Goal: Task Accomplishment & Management: Manage account settings

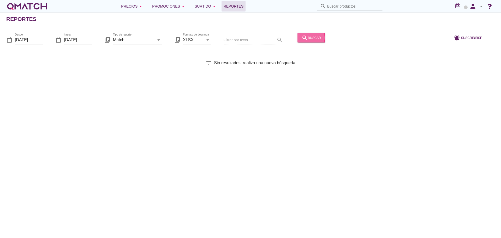
click at [303, 33] on button "search buscar" at bounding box center [312, 37] width 28 height 9
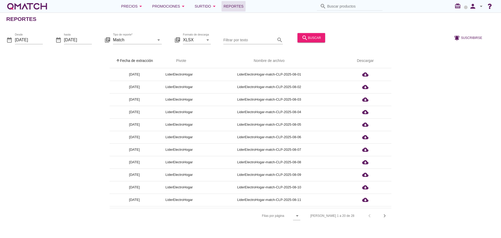
click at [146, 62] on th "arrow_upward Fecha de extracción" at bounding box center [135, 61] width 50 height 15
click at [473, 8] on icon "person" at bounding box center [473, 6] width 10 height 7
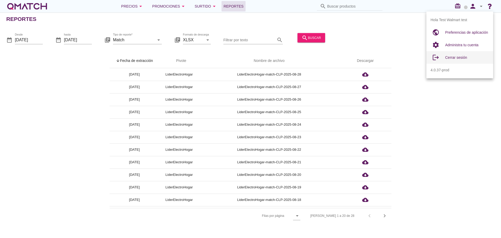
click at [457, 57] on span "Cerrar sesión" at bounding box center [457, 57] width 22 height 4
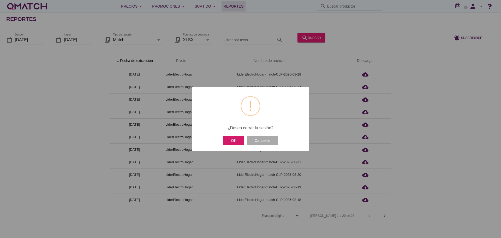
click at [232, 142] on button "OK" at bounding box center [233, 140] width 21 height 9
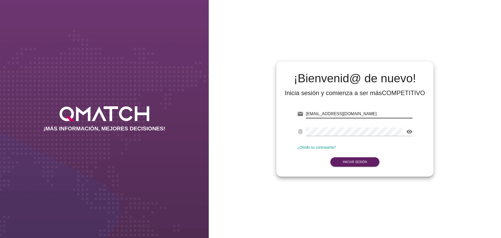
click at [345, 115] on input "test@test.walmart.com" at bounding box center [359, 114] width 107 height 8
type input "test@test.cencosud.com.co"
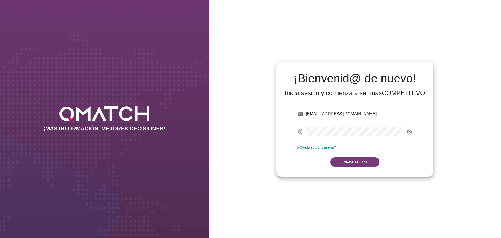
click at [357, 159] on button "Iniciar Sesión" at bounding box center [355, 161] width 49 height 9
